Goal: Task Accomplishment & Management: Manage account settings

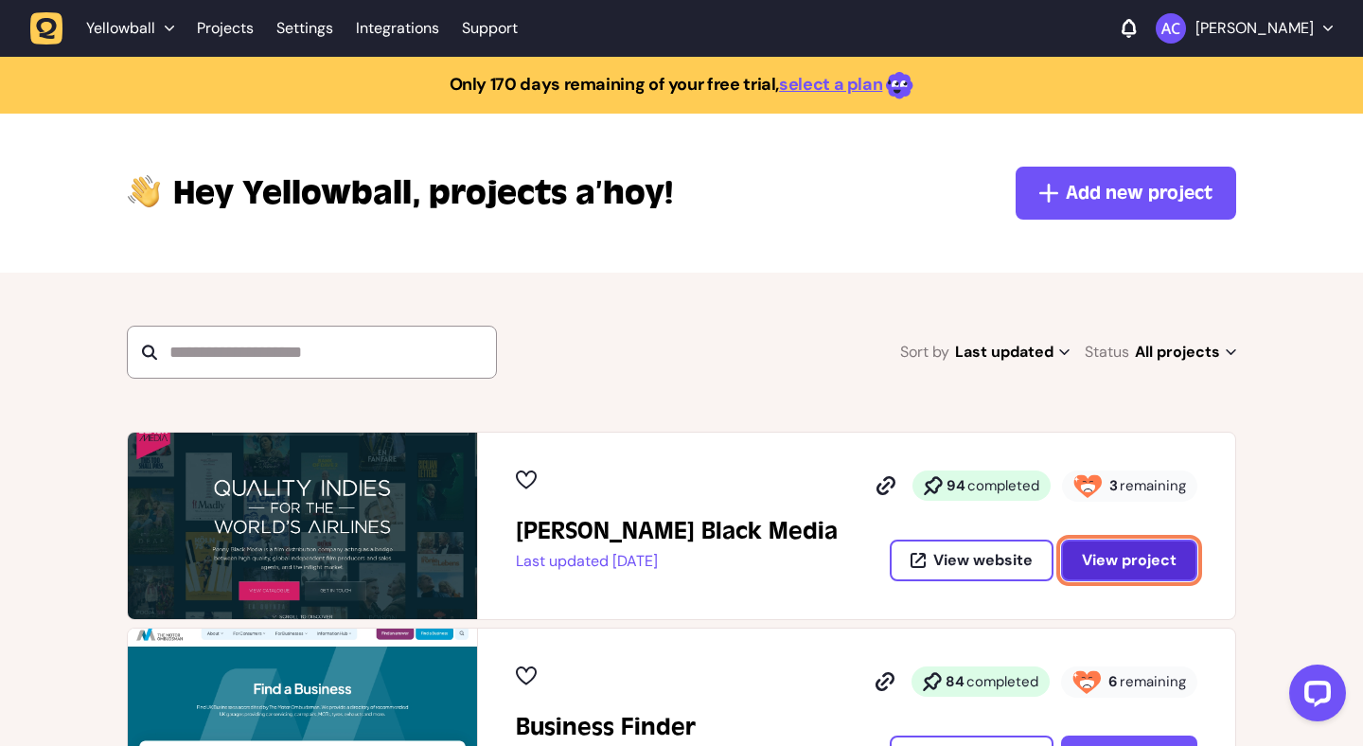
click at [1128, 560] on span "View project" at bounding box center [1129, 560] width 95 height 20
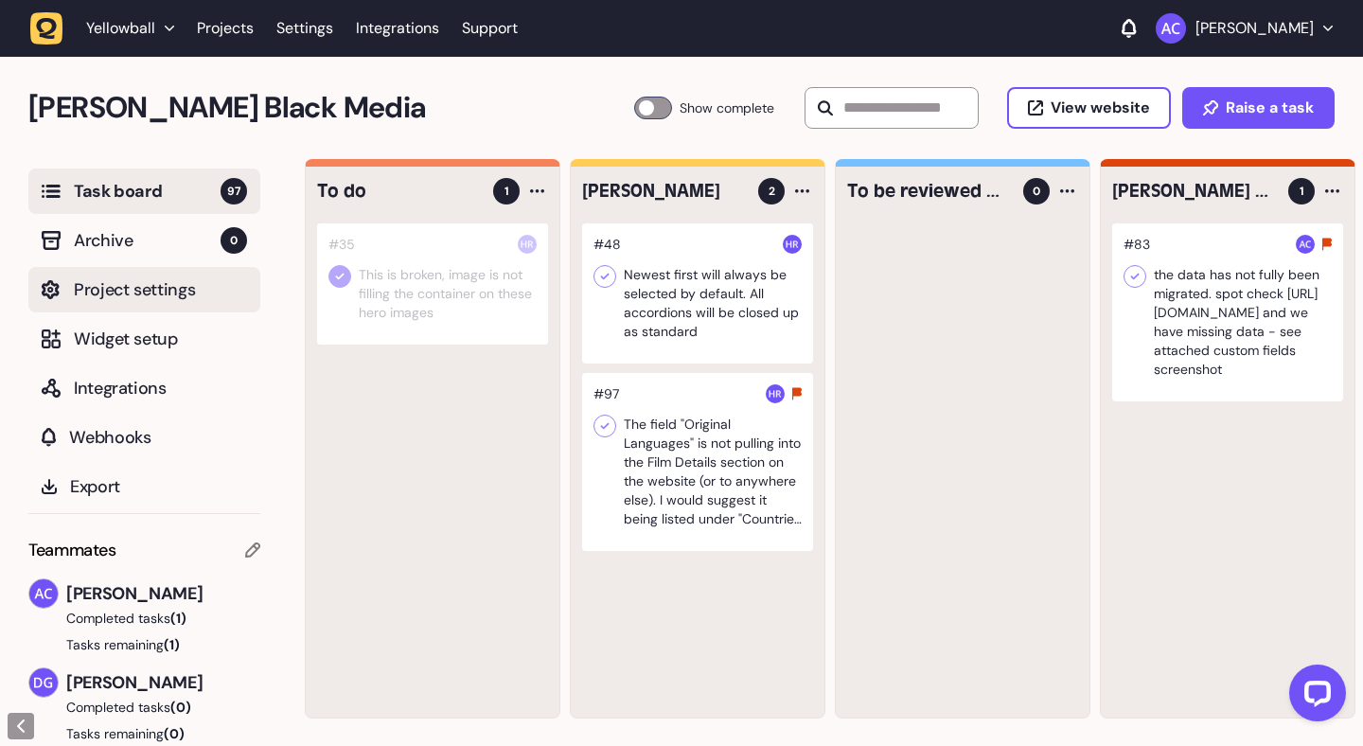
click at [181, 297] on span "Project settings" at bounding box center [160, 289] width 173 height 26
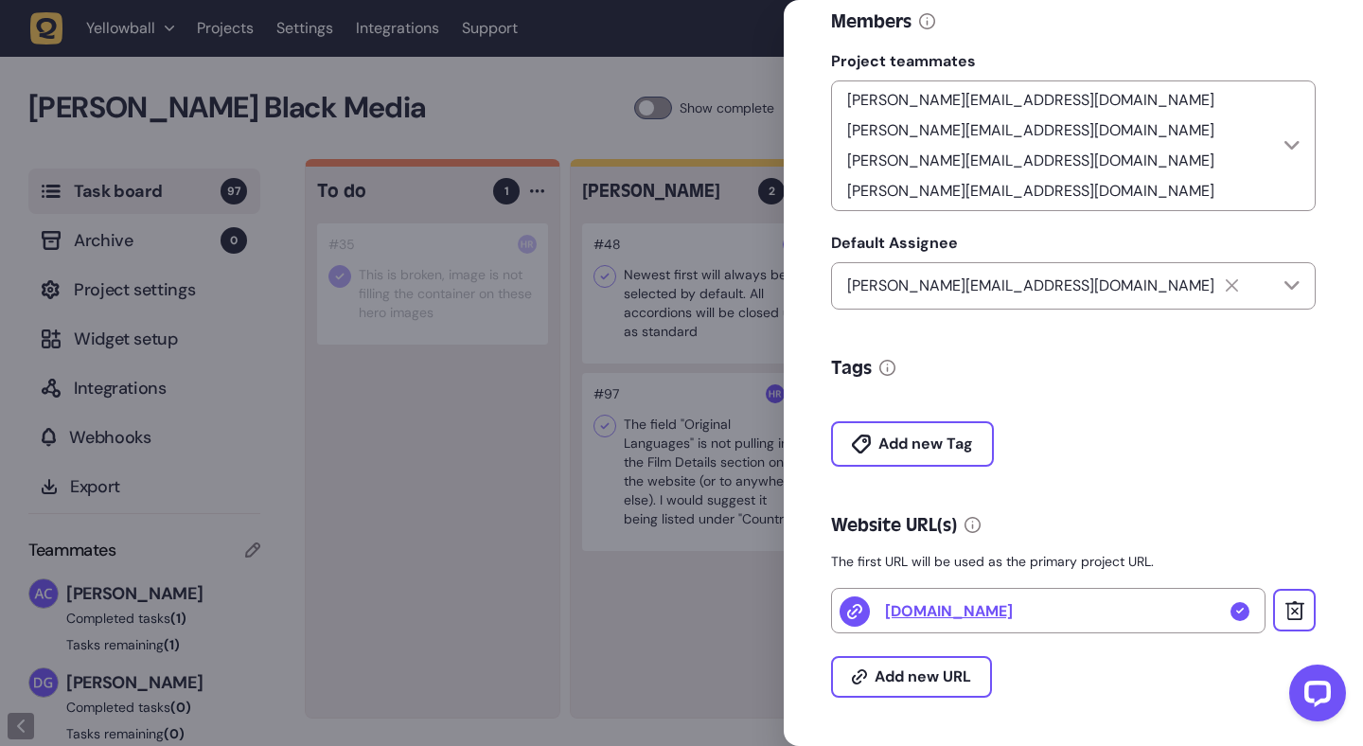
scroll to position [479, 0]
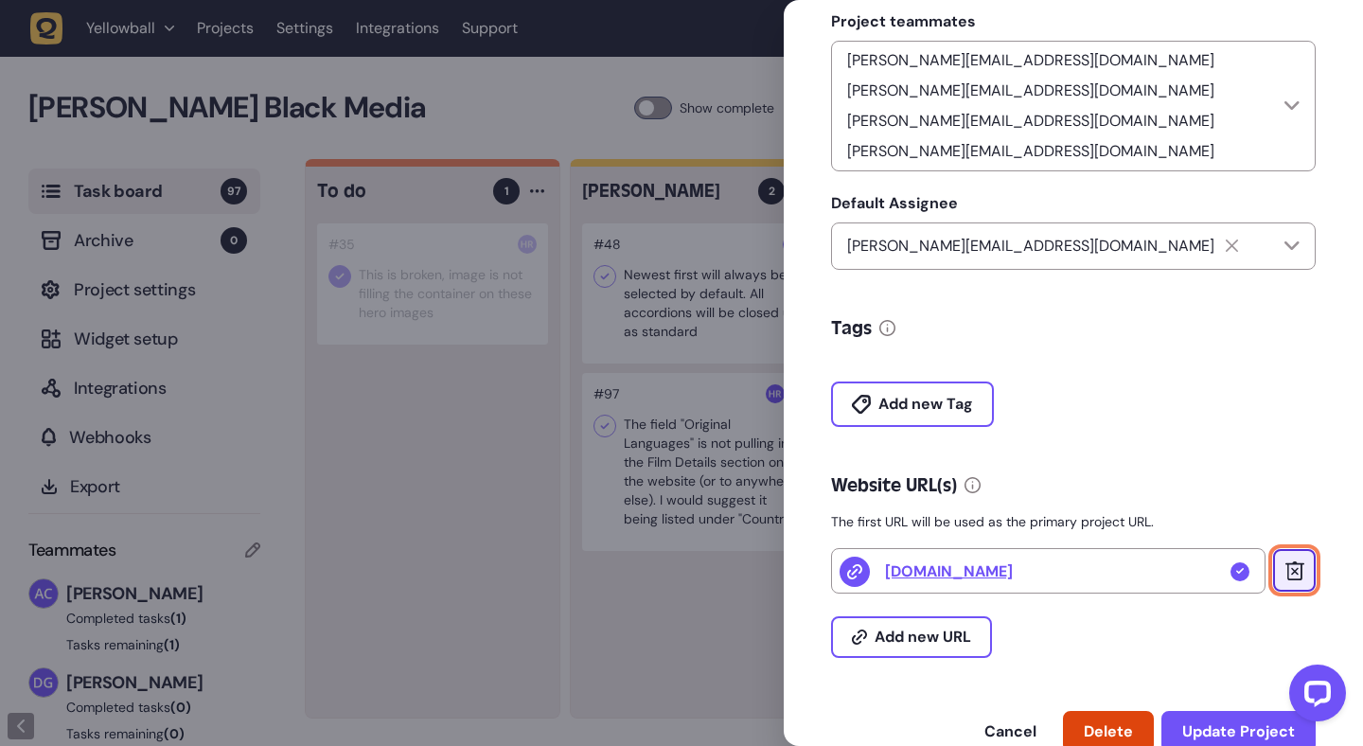
click at [1284, 561] on icon at bounding box center [1293, 570] width 19 height 19
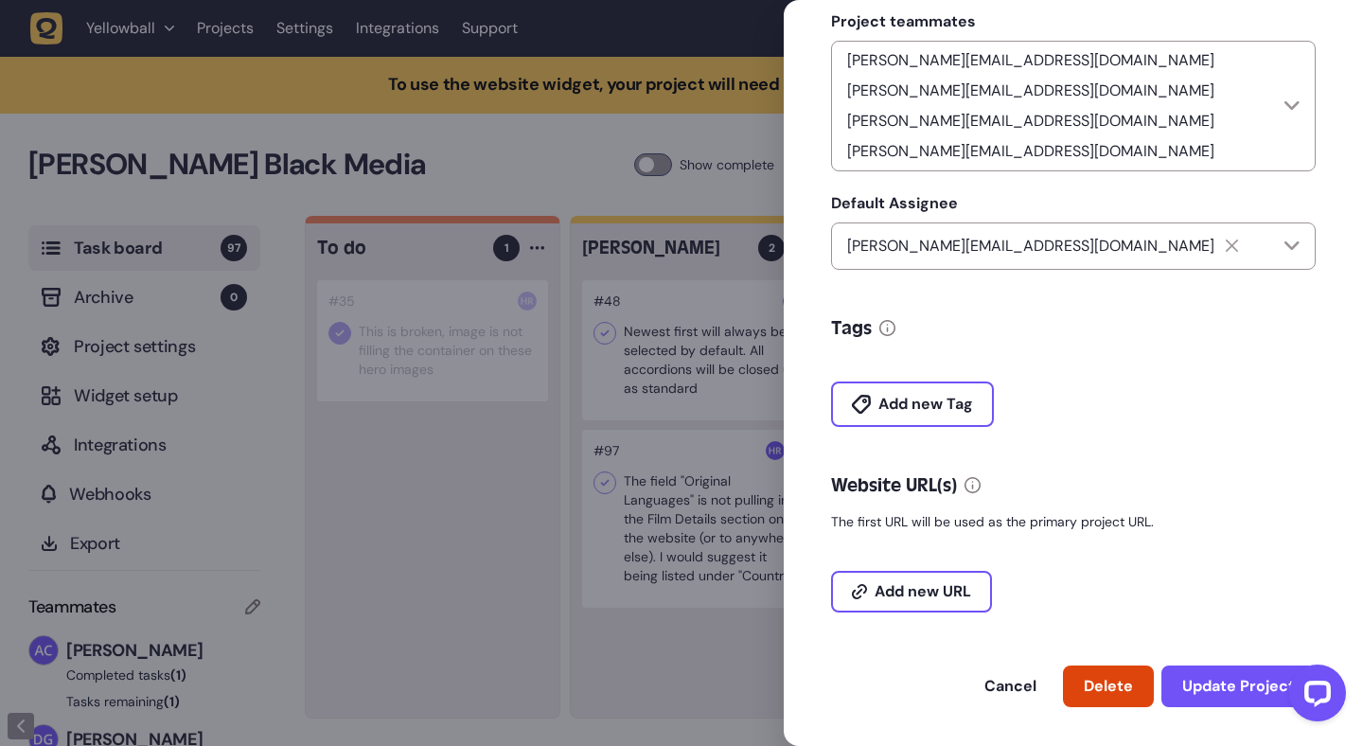
scroll to position [433, 0]
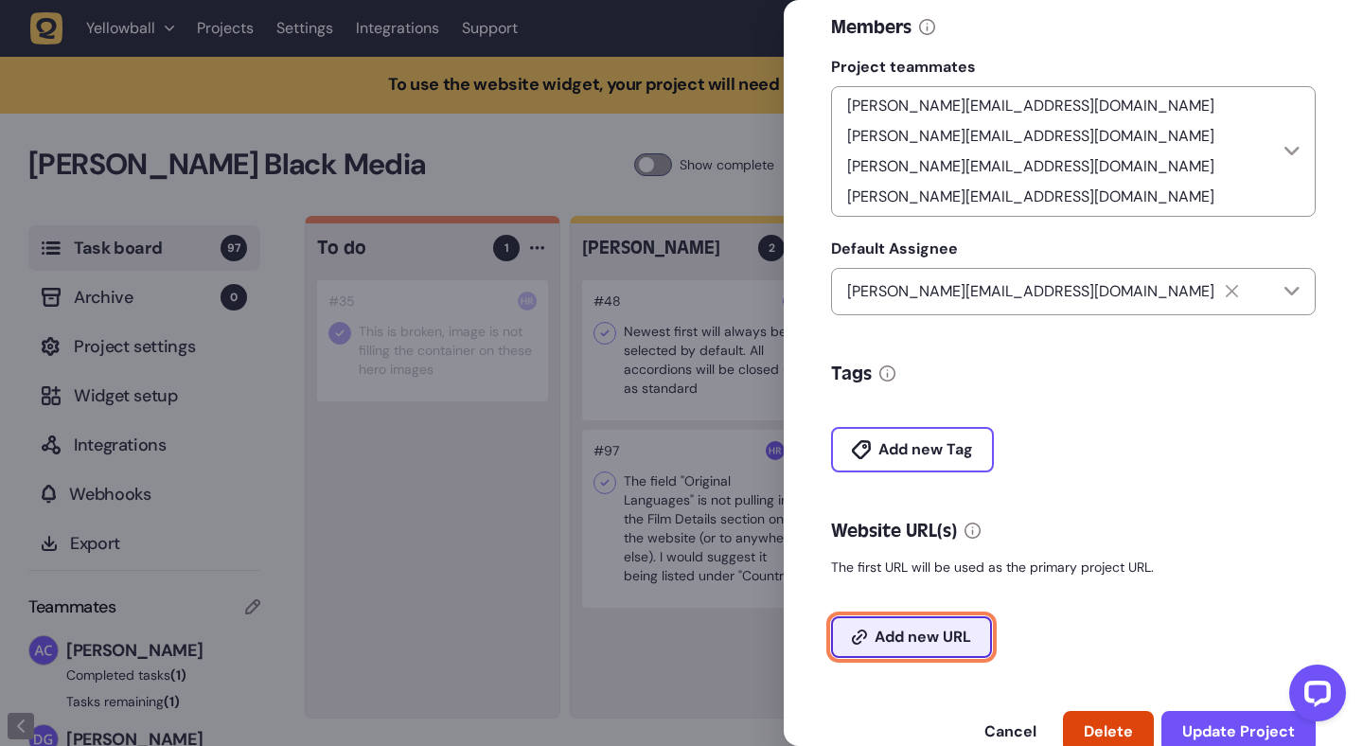
click at [952, 629] on span "Add new URL" at bounding box center [922, 636] width 97 height 15
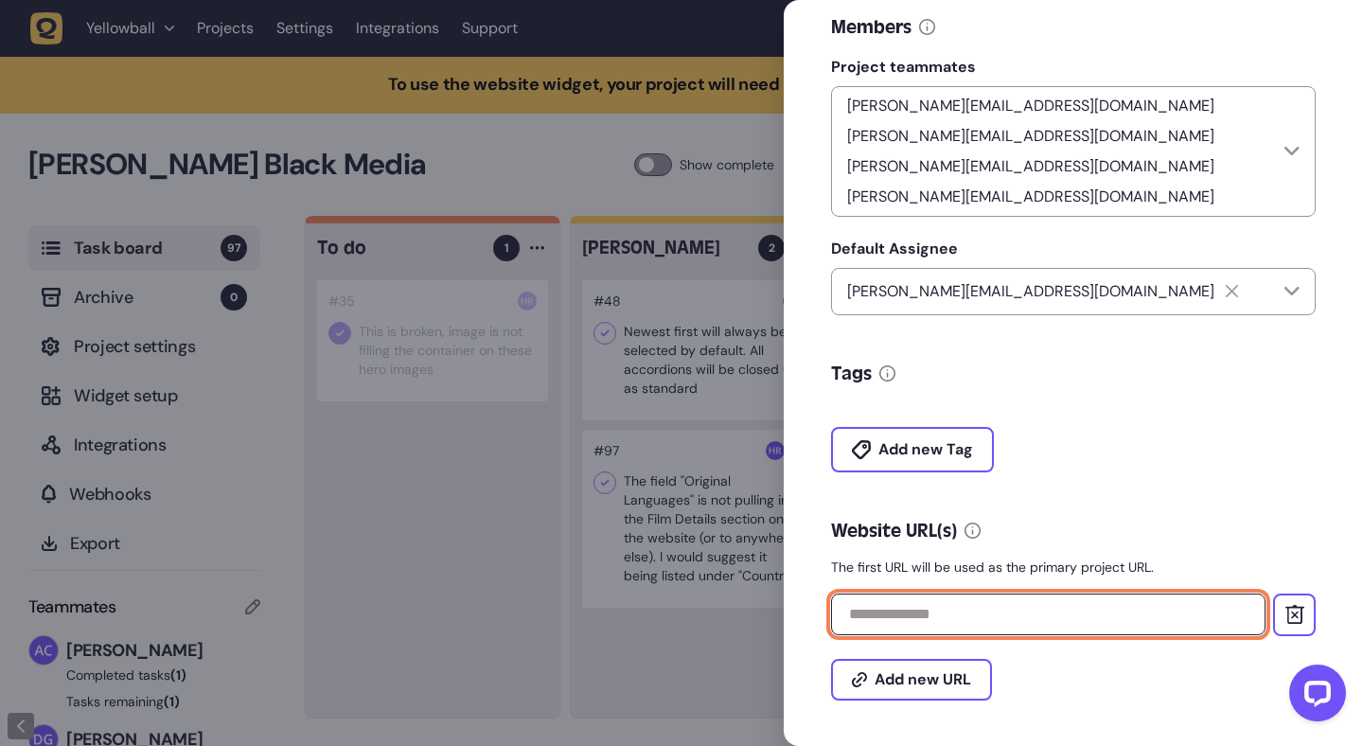
click at [931, 593] on input "text" at bounding box center [1048, 614] width 434 height 42
paste input "**********"
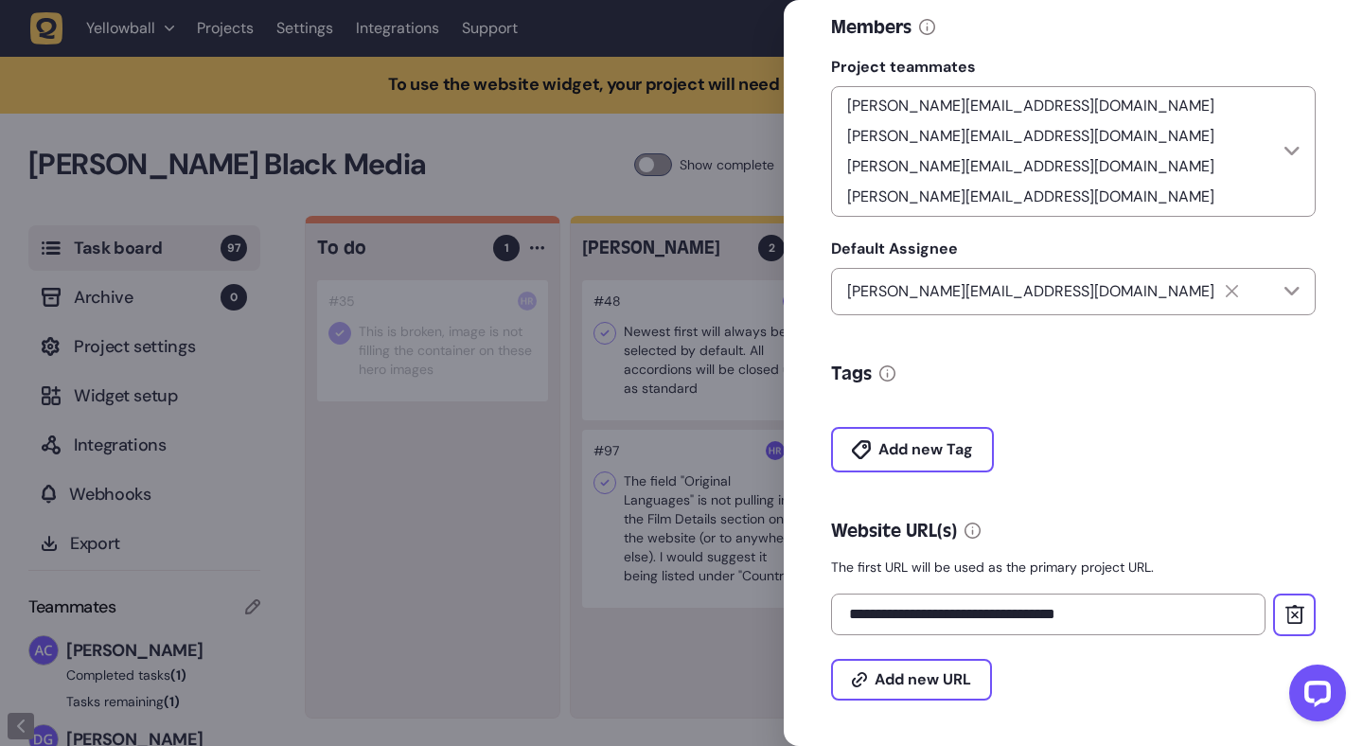
type input "**********"
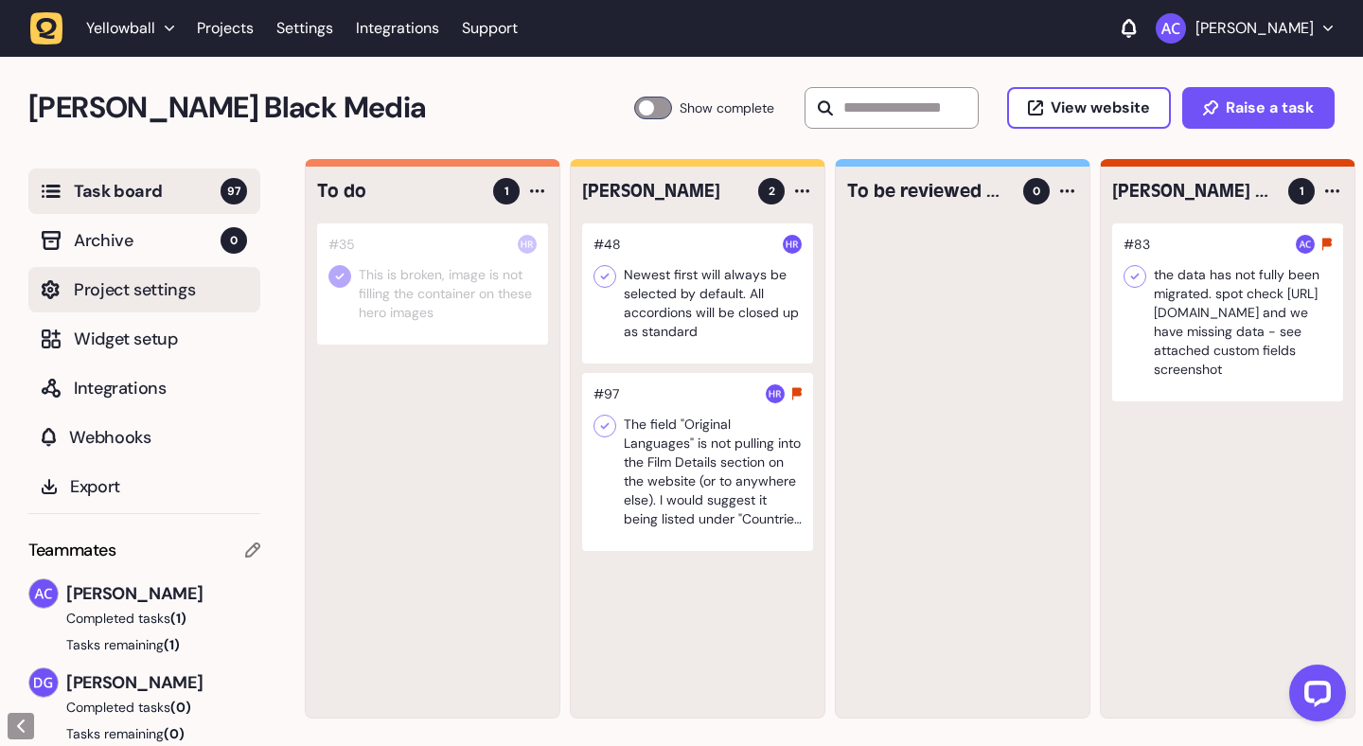
click at [197, 302] on span "Project settings" at bounding box center [160, 289] width 173 height 26
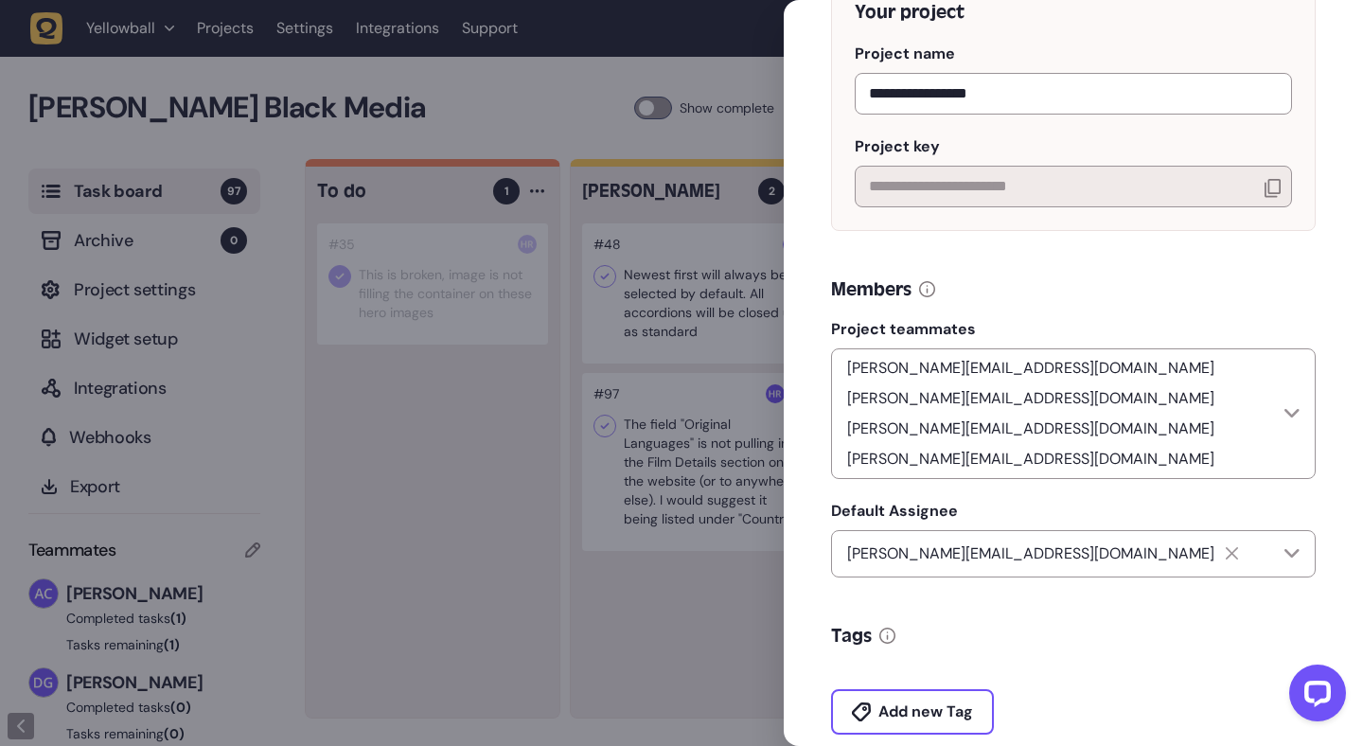
scroll to position [479, 0]
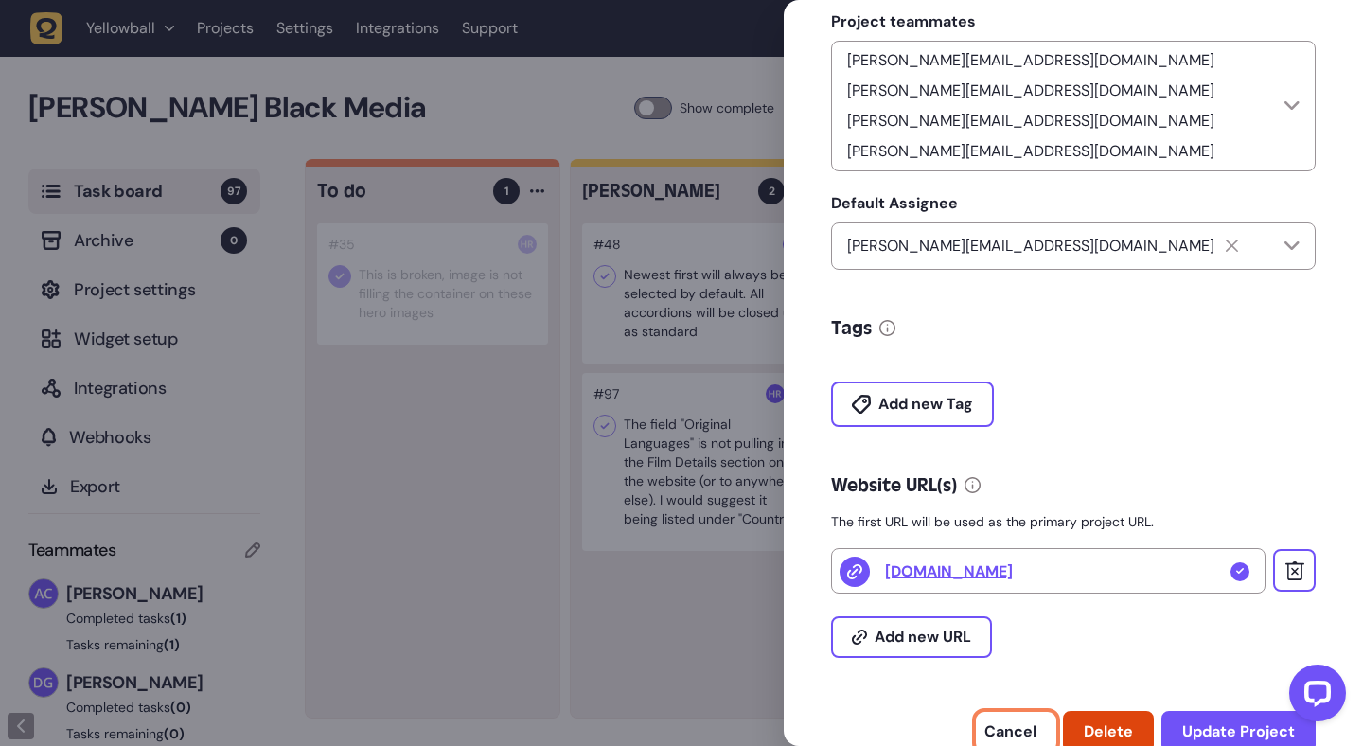
click at [1006, 721] on span "Cancel" at bounding box center [1010, 731] width 52 height 20
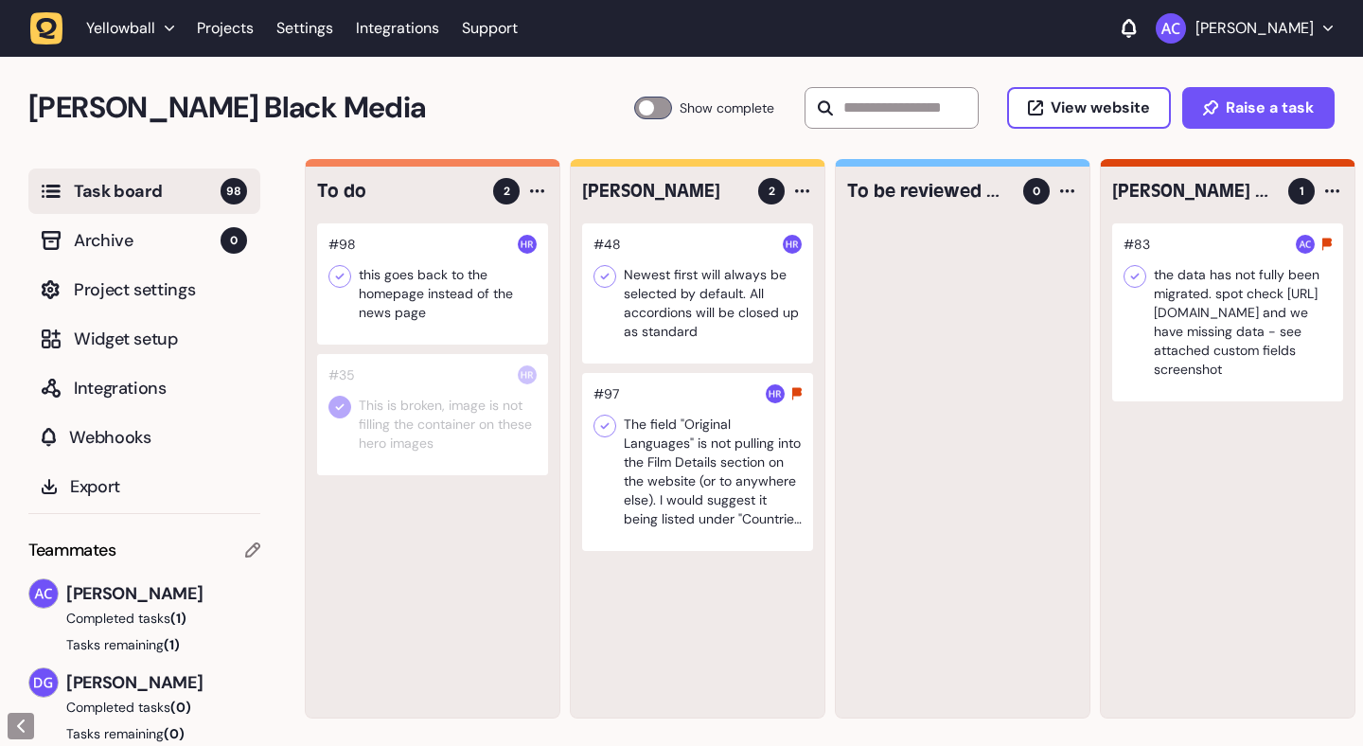
click at [450, 406] on div at bounding box center [432, 414] width 231 height 121
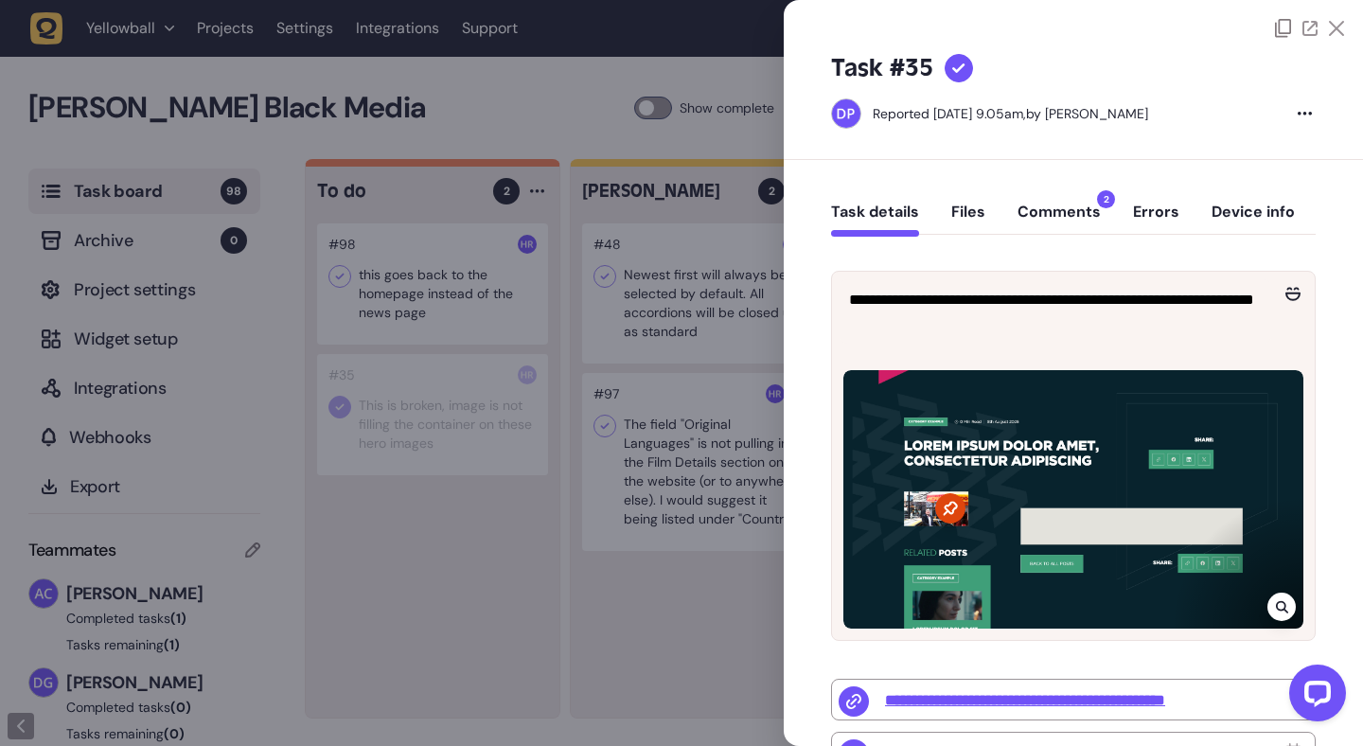
click at [1085, 203] on button "Comments 2" at bounding box center [1058, 220] width 83 height 34
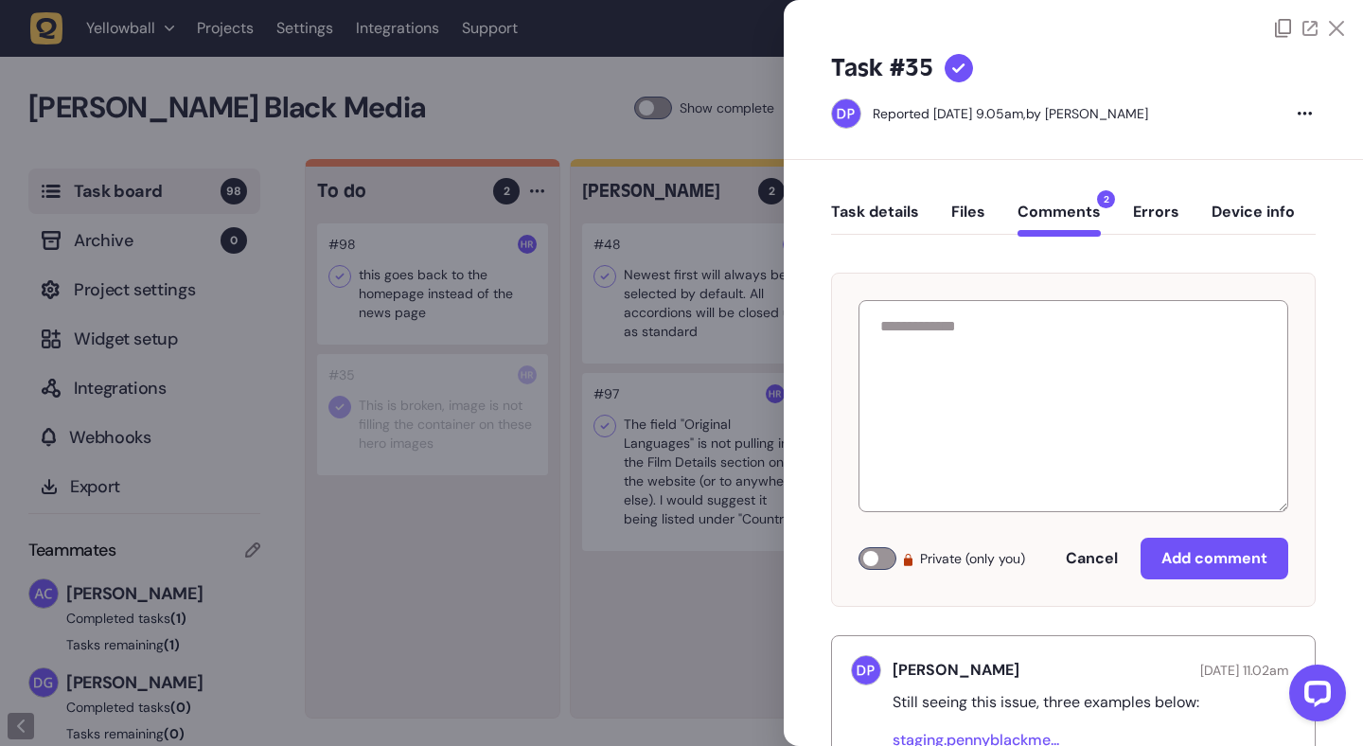
click at [1329, 24] on icon at bounding box center [1336, 28] width 15 height 15
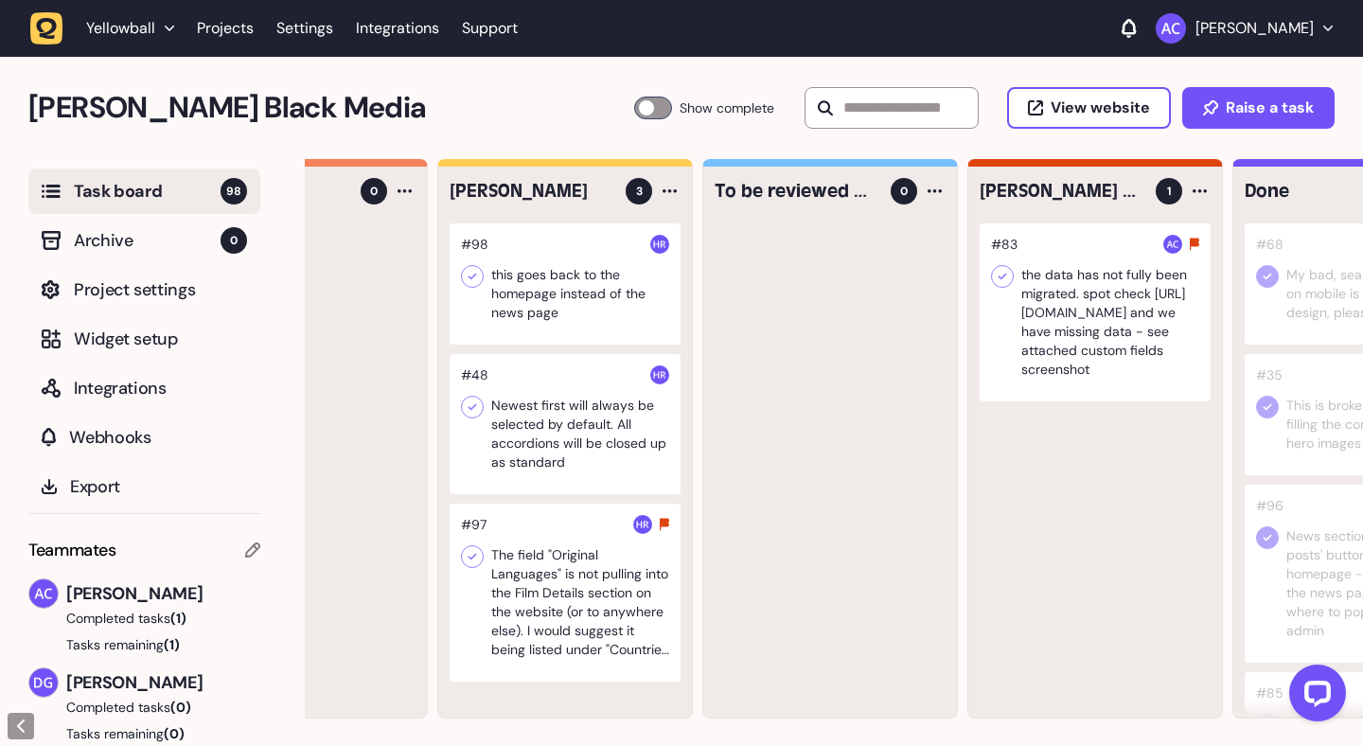
scroll to position [0, 24]
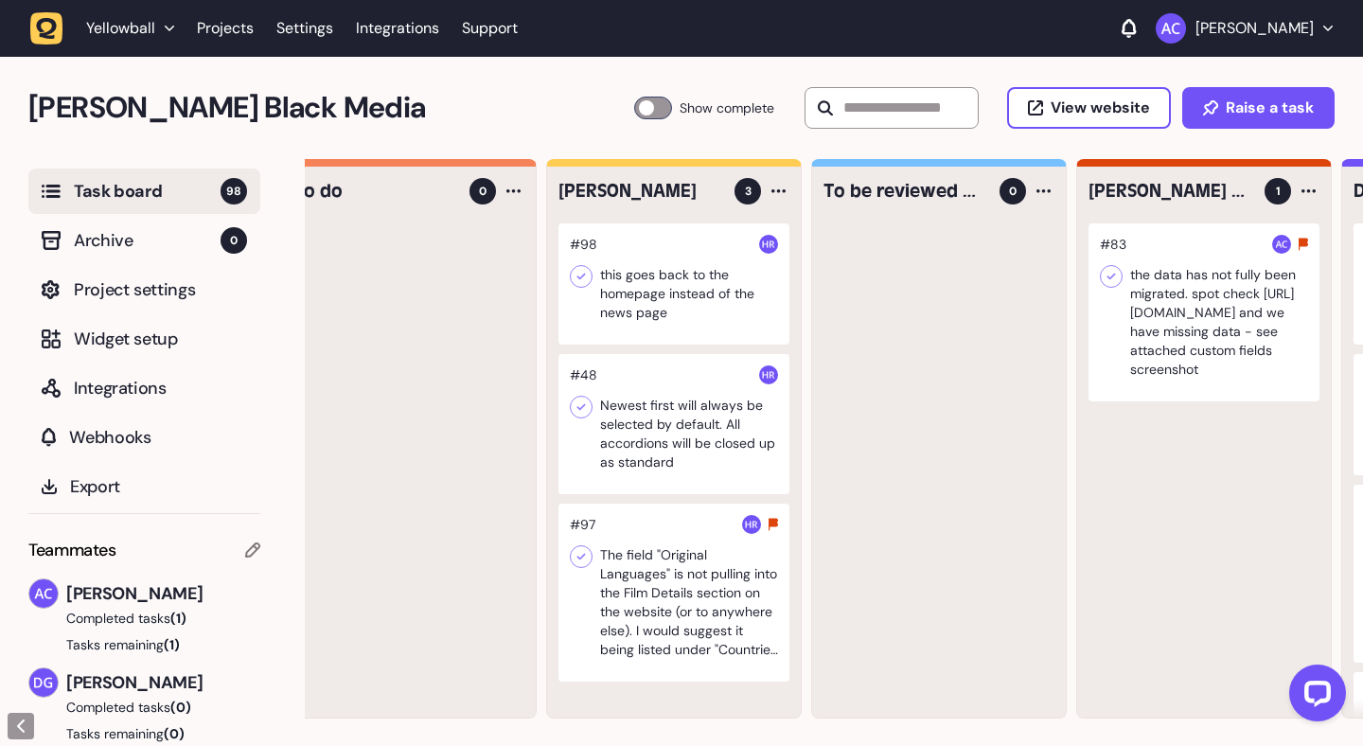
click at [1253, 322] on div at bounding box center [1203, 312] width 231 height 178
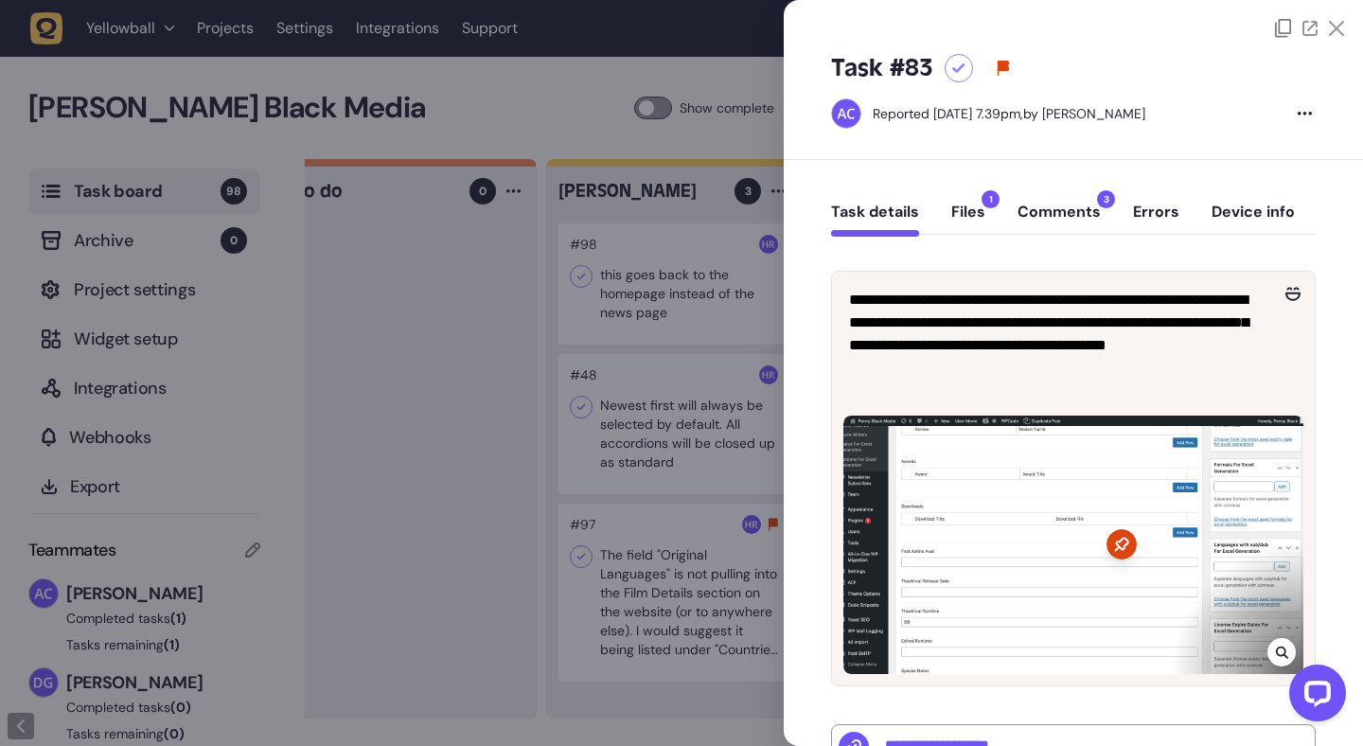
click at [1338, 26] on icon at bounding box center [1336, 28] width 15 height 15
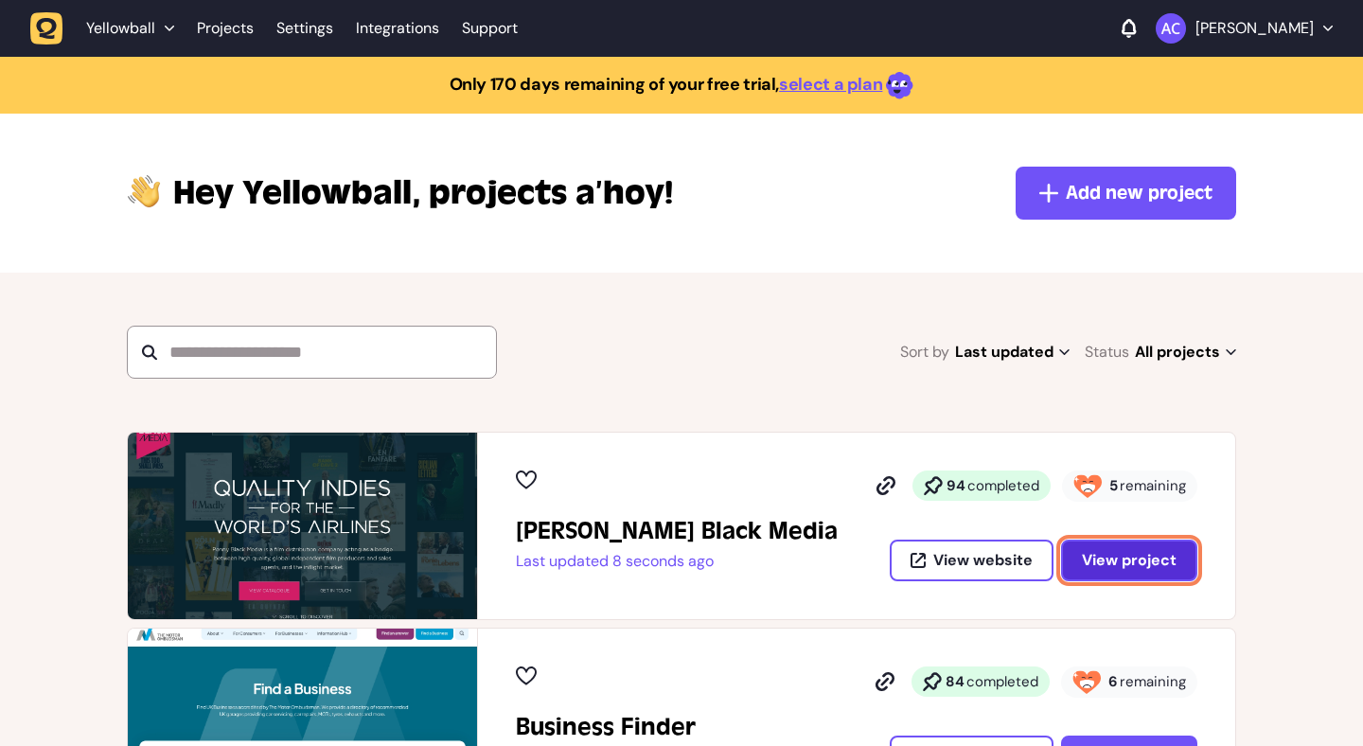
click at [1114, 558] on span "View project" at bounding box center [1129, 560] width 95 height 20
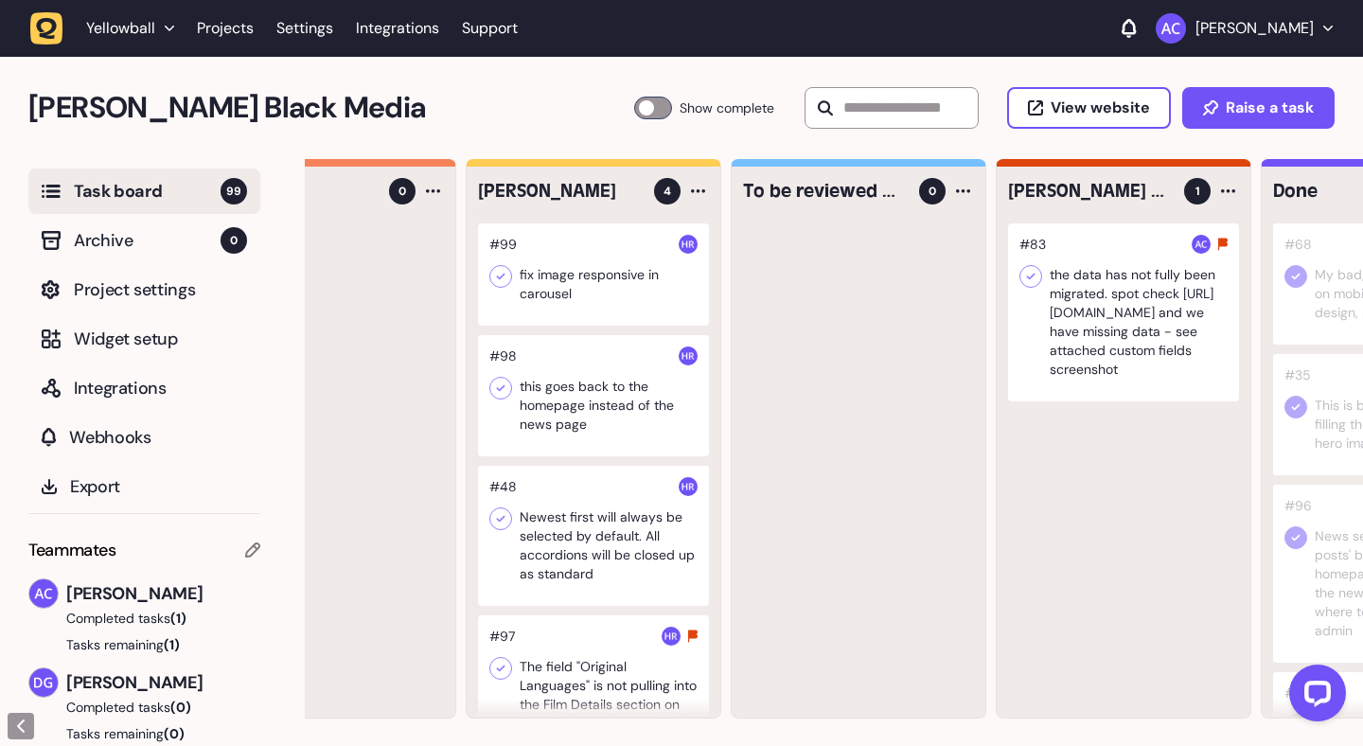
scroll to position [0, 328]
